Goal: Task Accomplishment & Management: Complete application form

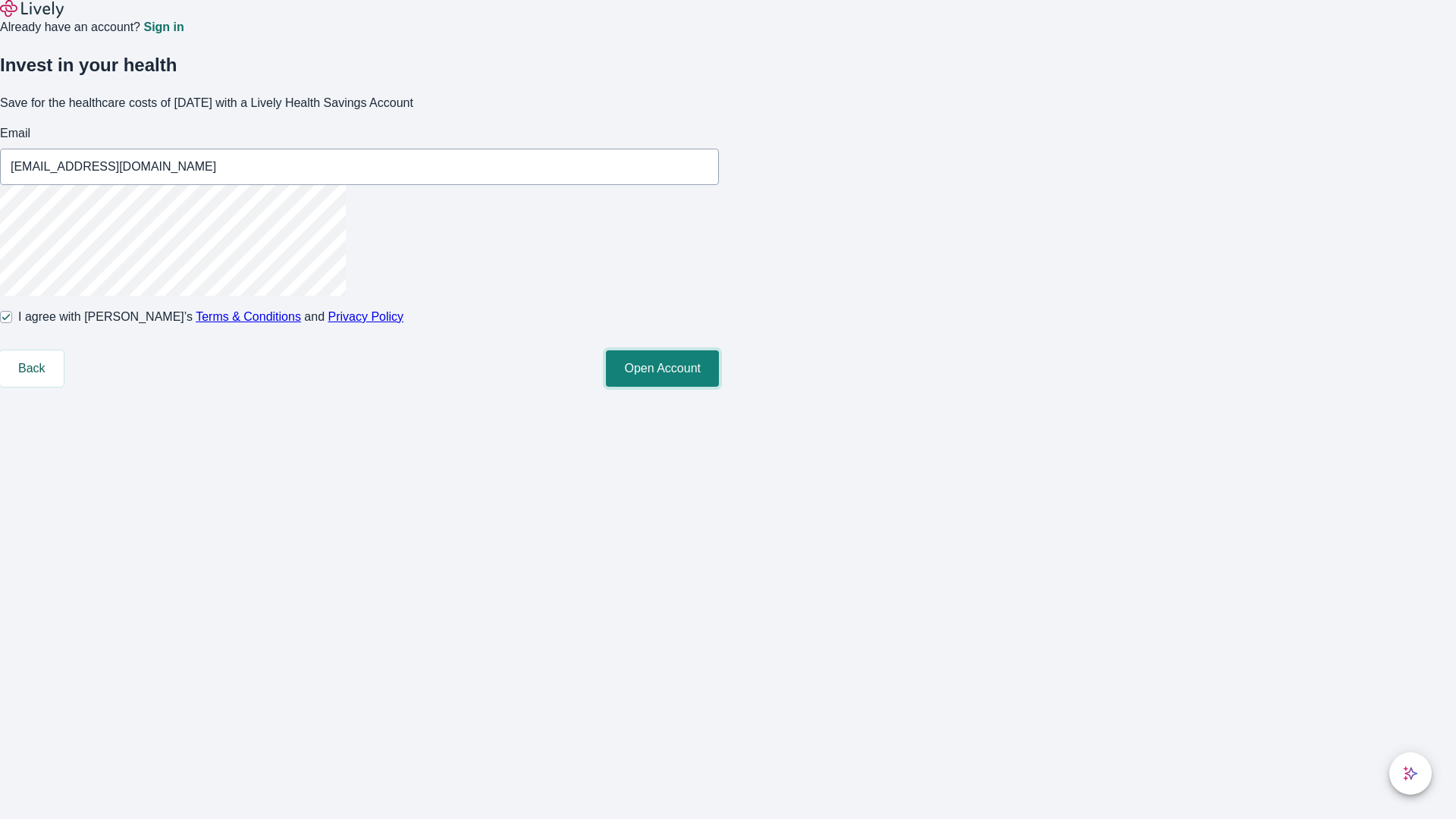
click at [719, 386] on button "Open Account" at bounding box center [662, 368] width 113 height 36
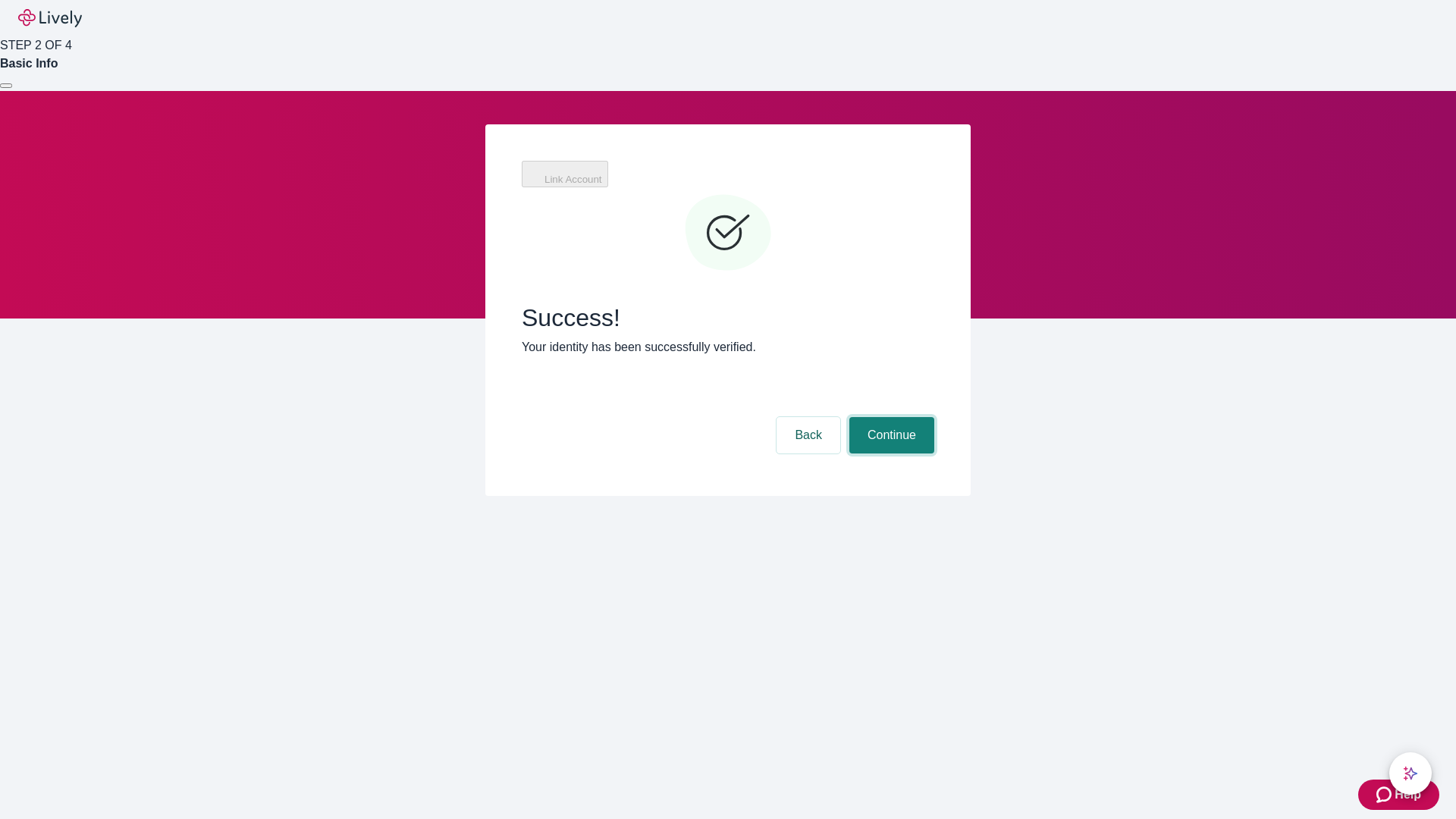
click at [889, 417] on button "Continue" at bounding box center [891, 435] width 85 height 36
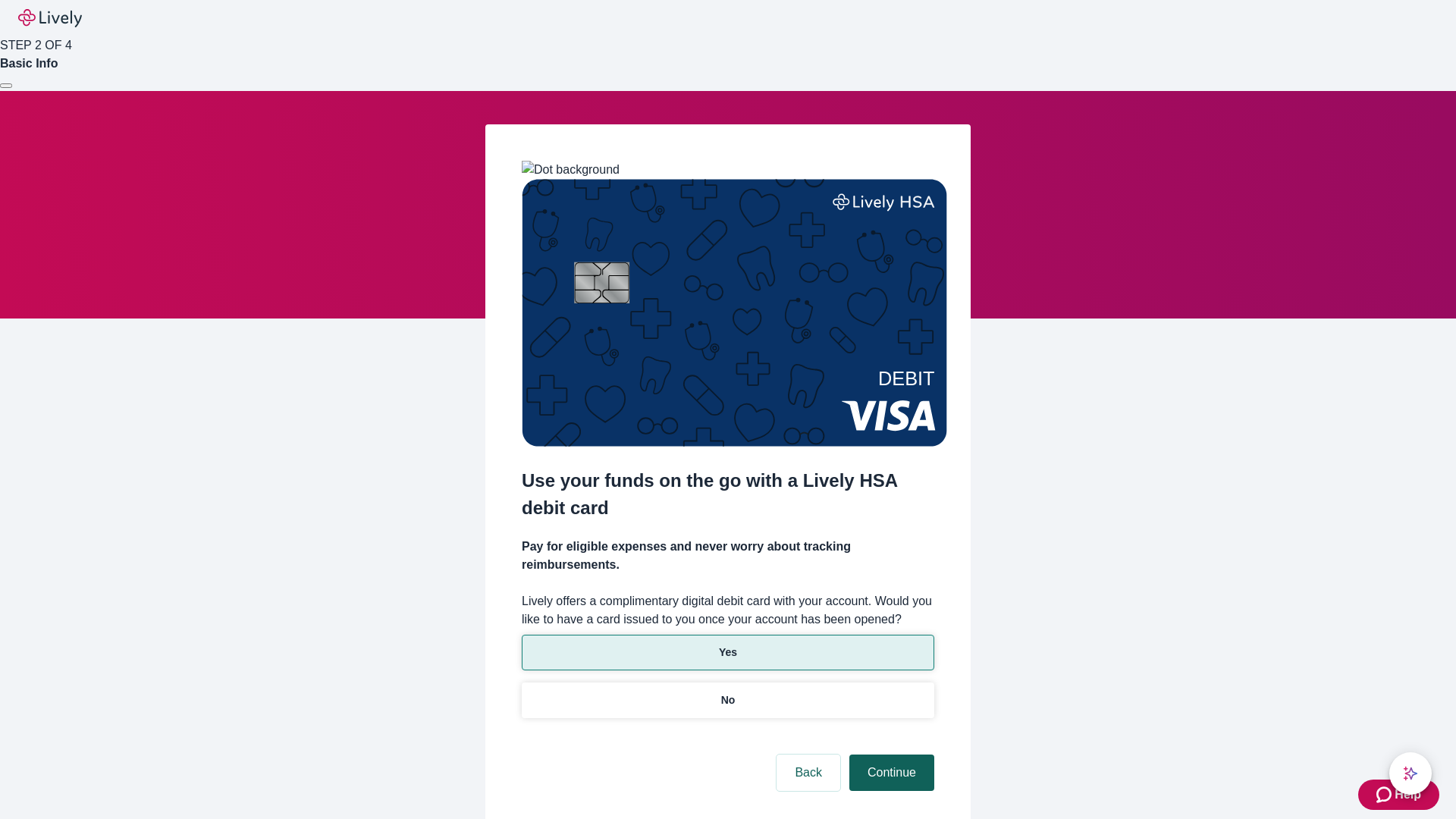
click at [728, 644] on p "Yes" at bounding box center [728, 653] width 18 height 16
click at [889, 754] on button "Continue" at bounding box center [891, 773] width 85 height 36
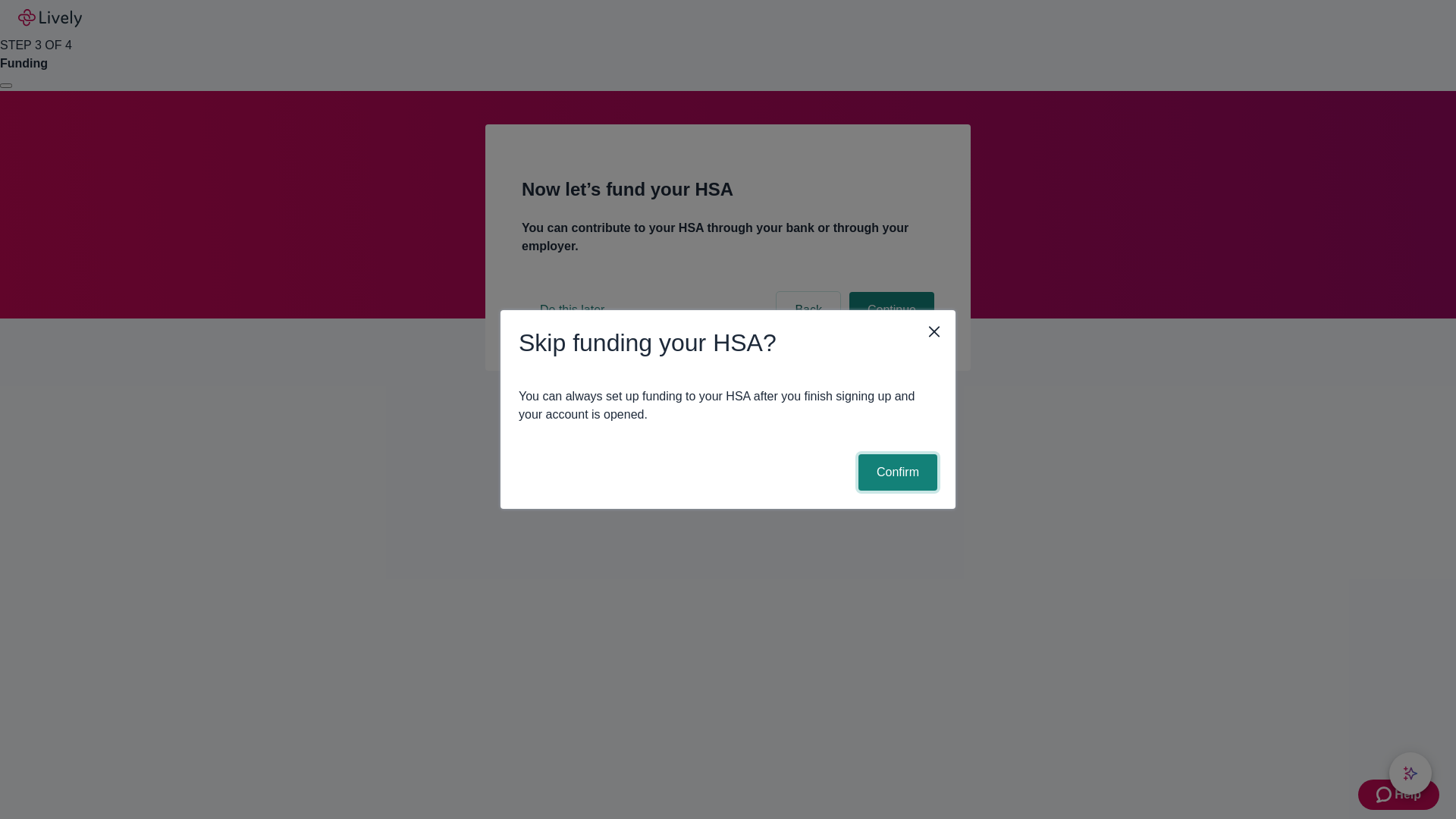
click at [896, 473] on button "Confirm" at bounding box center [898, 473] width 79 height 36
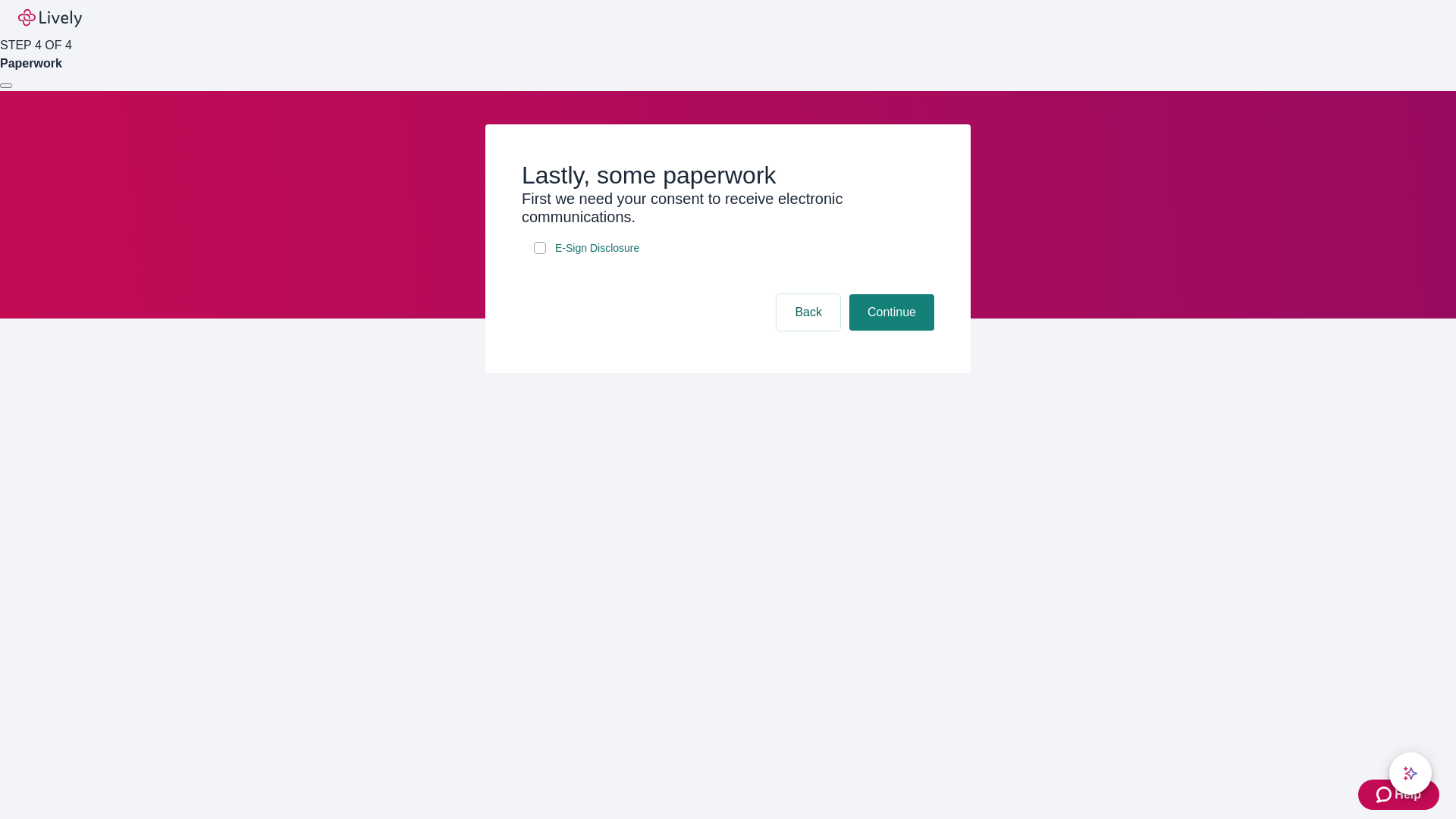
click at [540, 254] on input "E-Sign Disclosure" at bounding box center [539, 247] width 12 height 12
checkbox input "true"
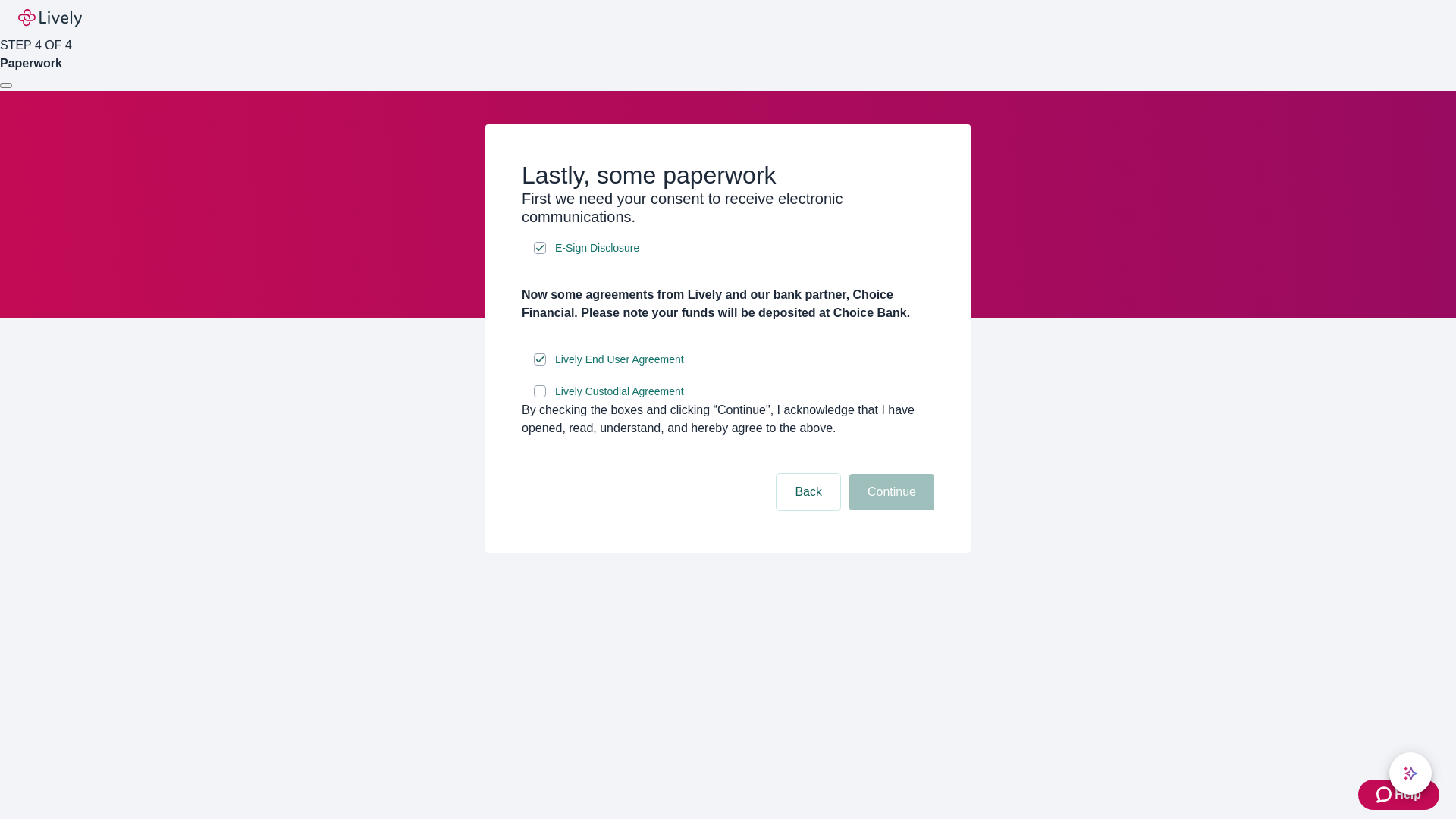
click at [540, 397] on input "Lively Custodial Agreement" at bounding box center [539, 391] width 12 height 12
checkbox input "true"
click at [889, 510] on button "Continue" at bounding box center [891, 492] width 85 height 36
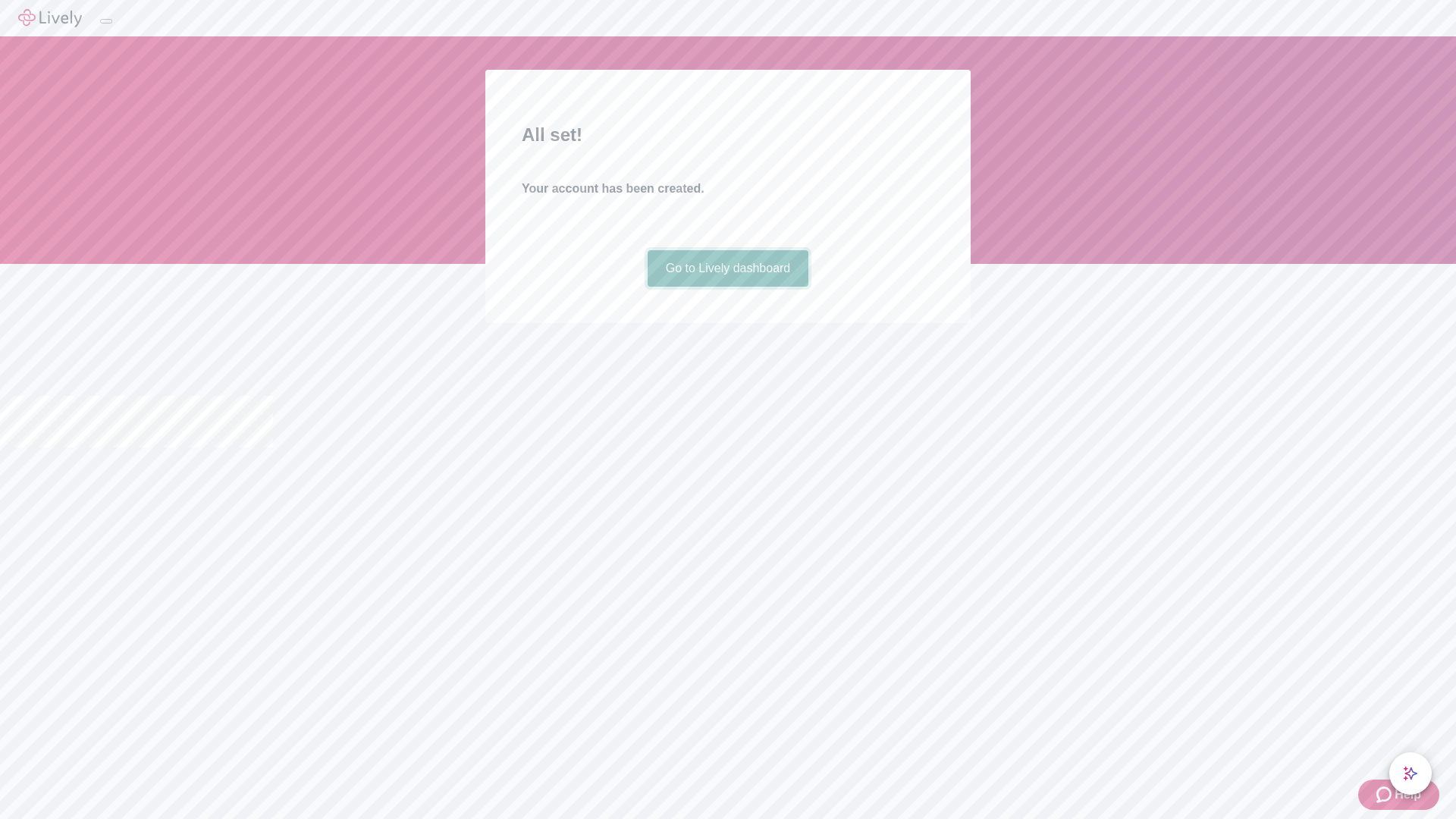
click at [728, 286] on link "Go to Lively dashboard" at bounding box center [728, 268] width 162 height 36
